Goal: Task Accomplishment & Management: Manage account settings

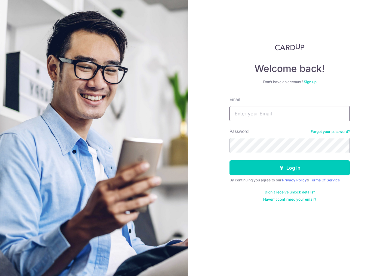
click at [276, 117] on input "Email" at bounding box center [290, 113] width 120 height 15
type input "[EMAIL_ADDRESS][DOMAIN_NAME]"
click at [230, 160] on button "Log in" at bounding box center [290, 167] width 120 height 15
